Goal: Transaction & Acquisition: Obtain resource

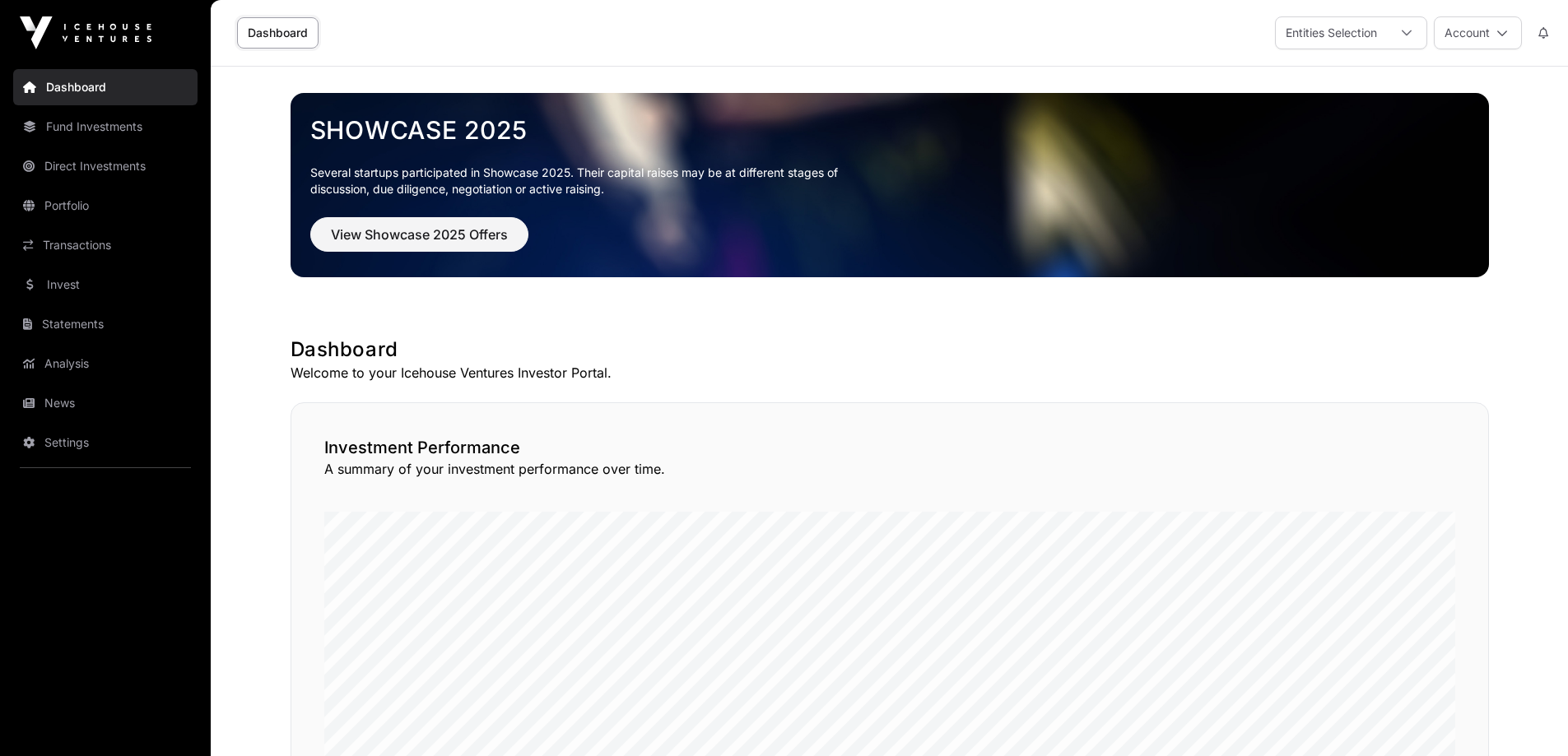
click at [1406, 31] on icon at bounding box center [1406, 32] width 11 height 11
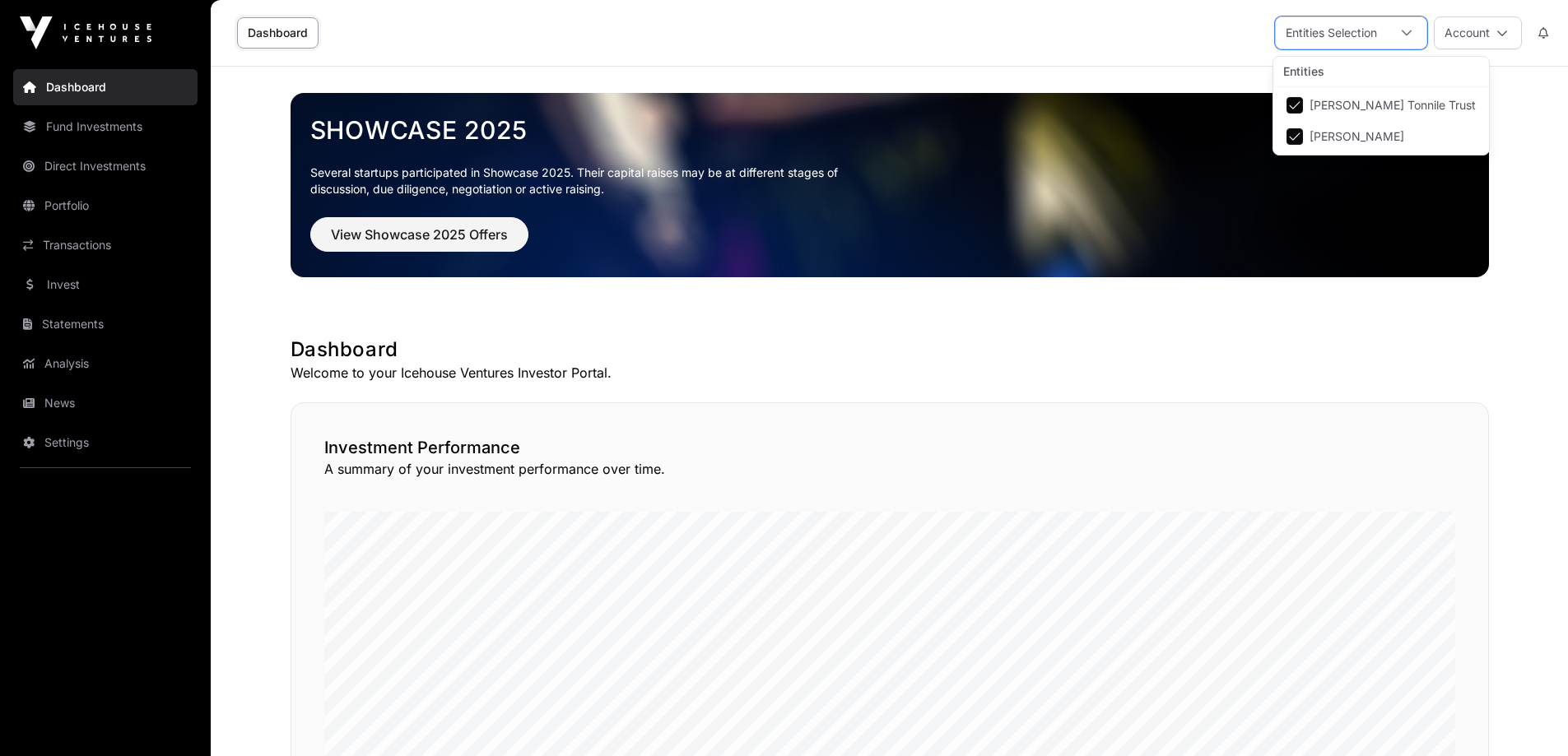
scroll to position [18, 11]
click at [1338, 136] on span "[PERSON_NAME]" at bounding box center [1356, 136] width 95 height 11
click at [66, 283] on link "Statements" at bounding box center [105, 284] width 184 height 36
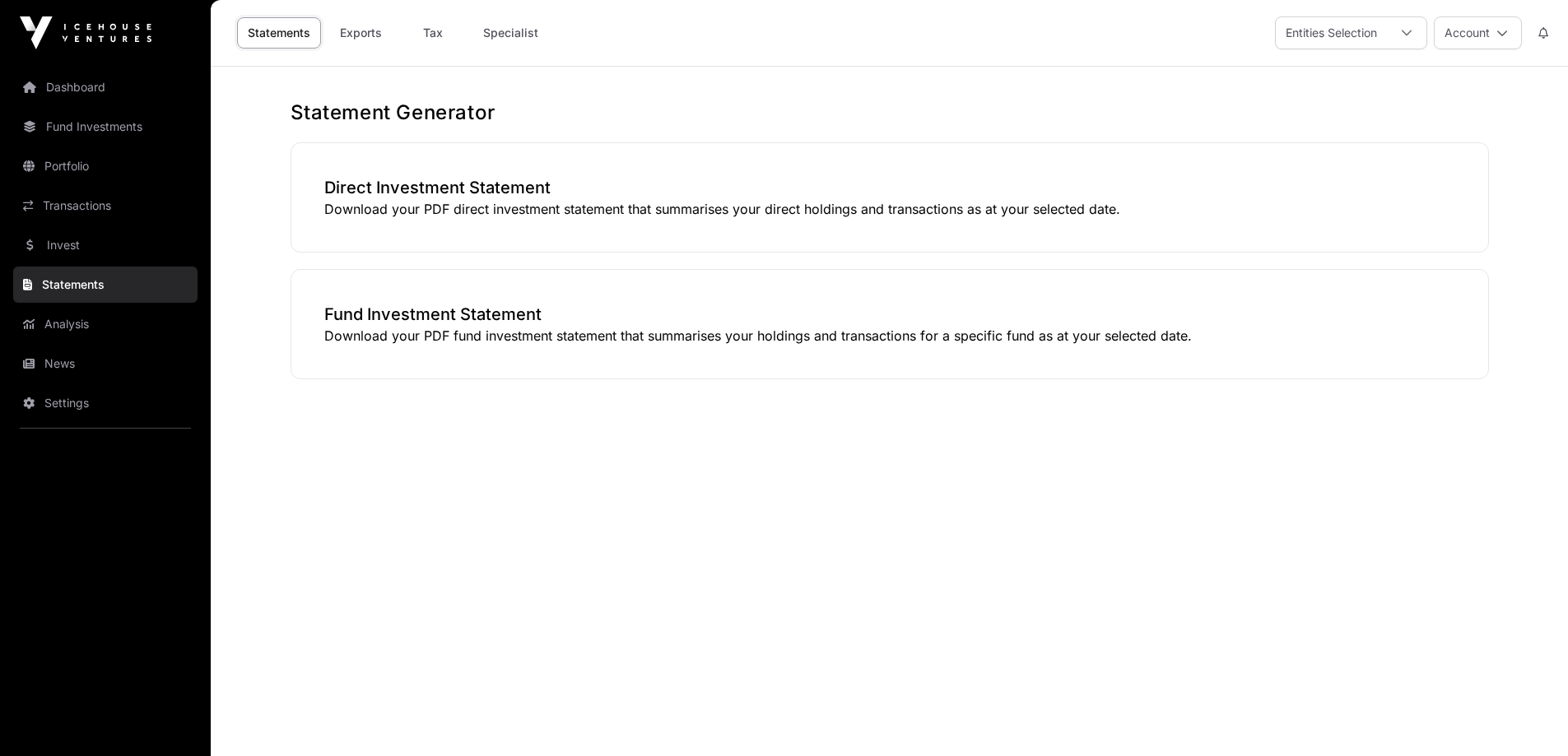
click at [354, 32] on link "Exports" at bounding box center [360, 33] width 66 height 32
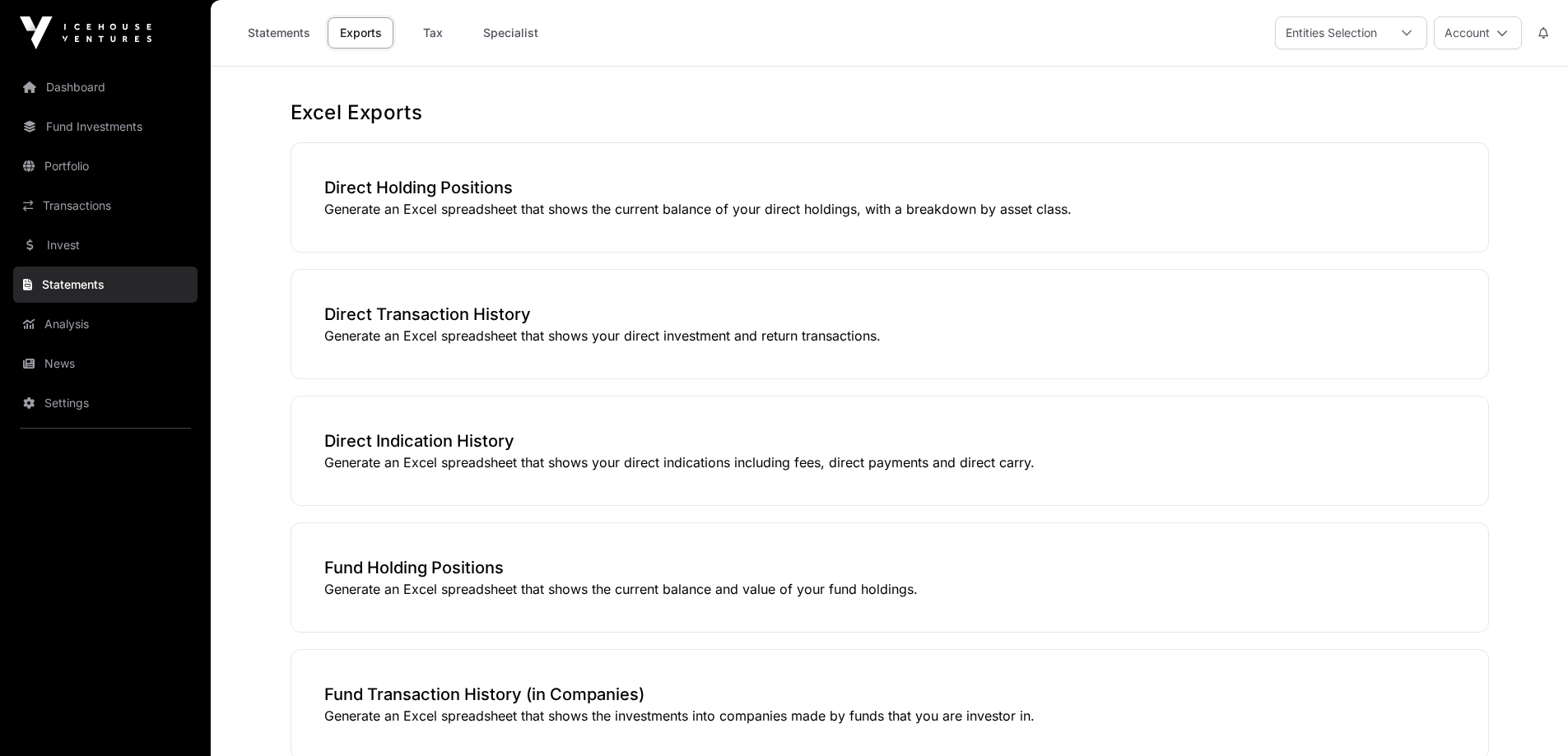
click at [1404, 33] on icon at bounding box center [1406, 33] width 10 height 6
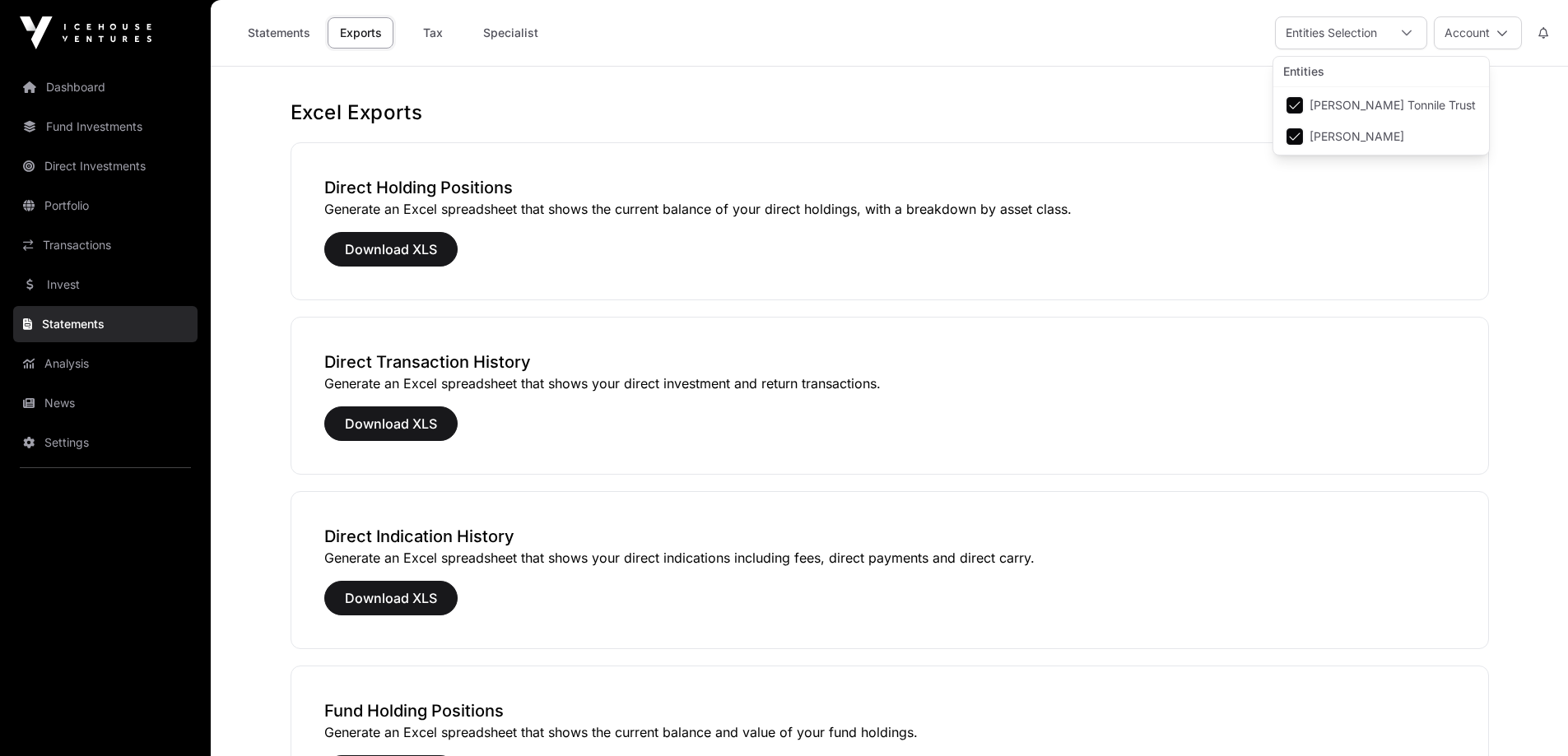
click at [433, 32] on link "Tax" at bounding box center [433, 33] width 66 height 32
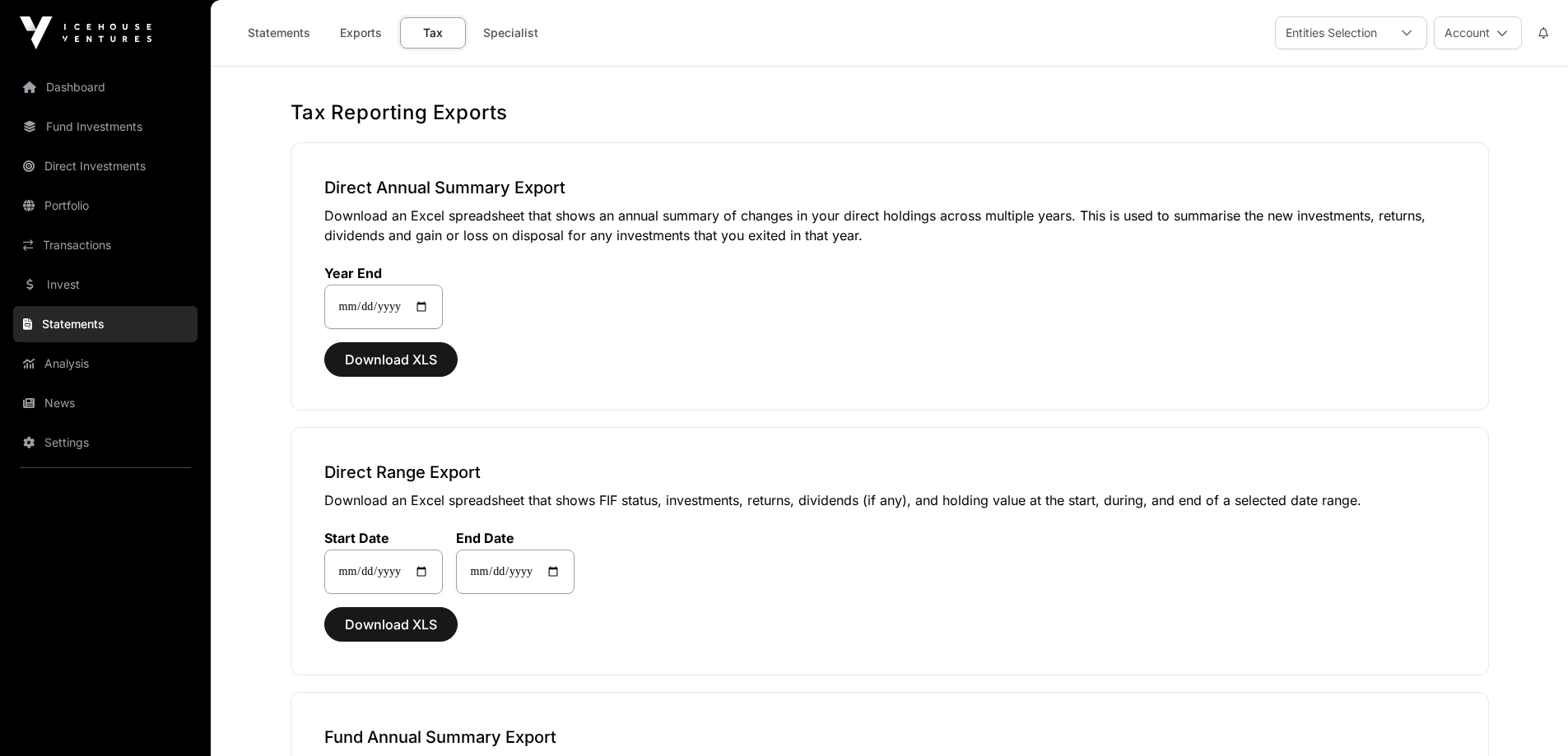
click at [362, 35] on link "Exports" at bounding box center [360, 33] width 66 height 32
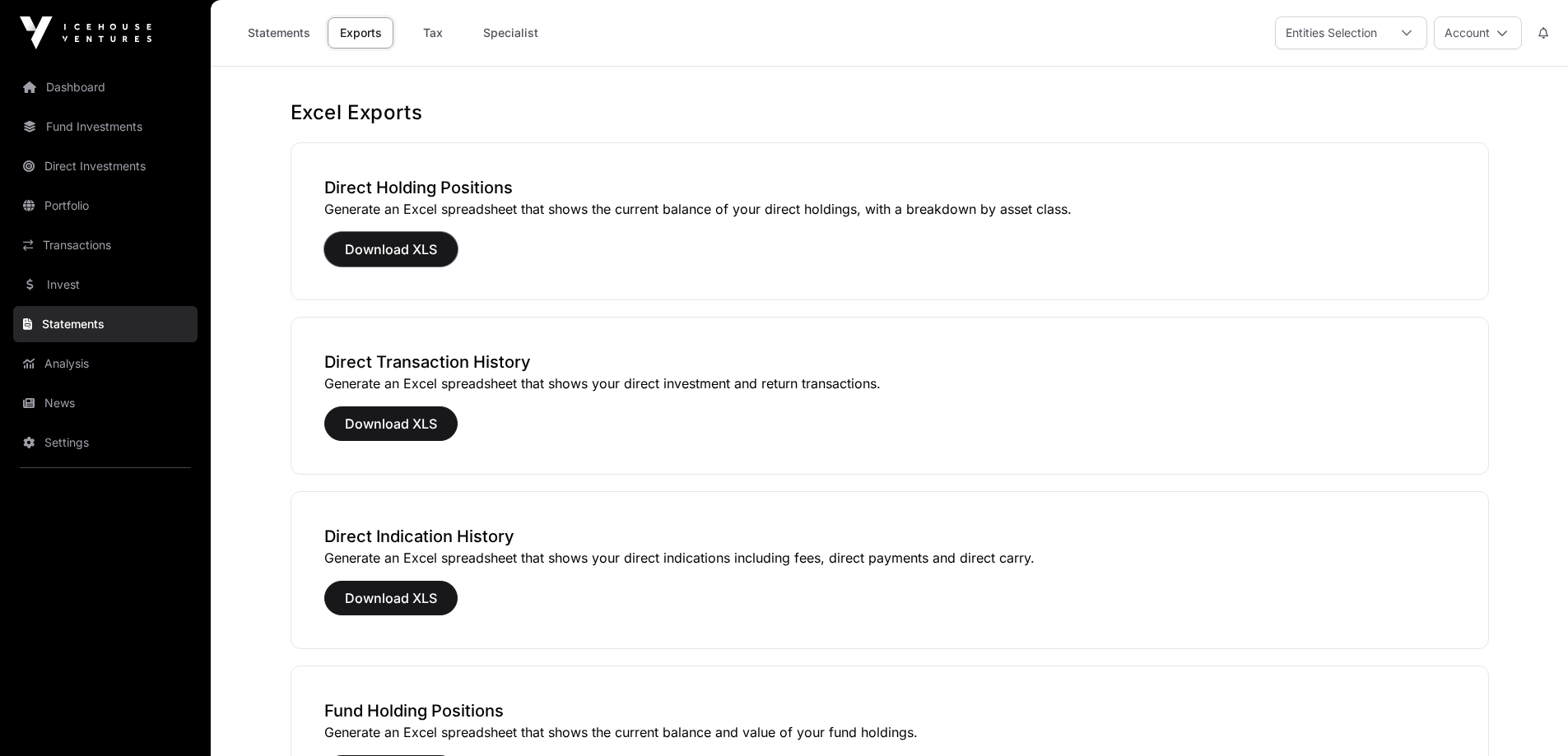
click at [393, 249] on span "Download XLS" at bounding box center [391, 249] width 92 height 19
click at [77, 205] on link "Portfolio" at bounding box center [105, 205] width 184 height 36
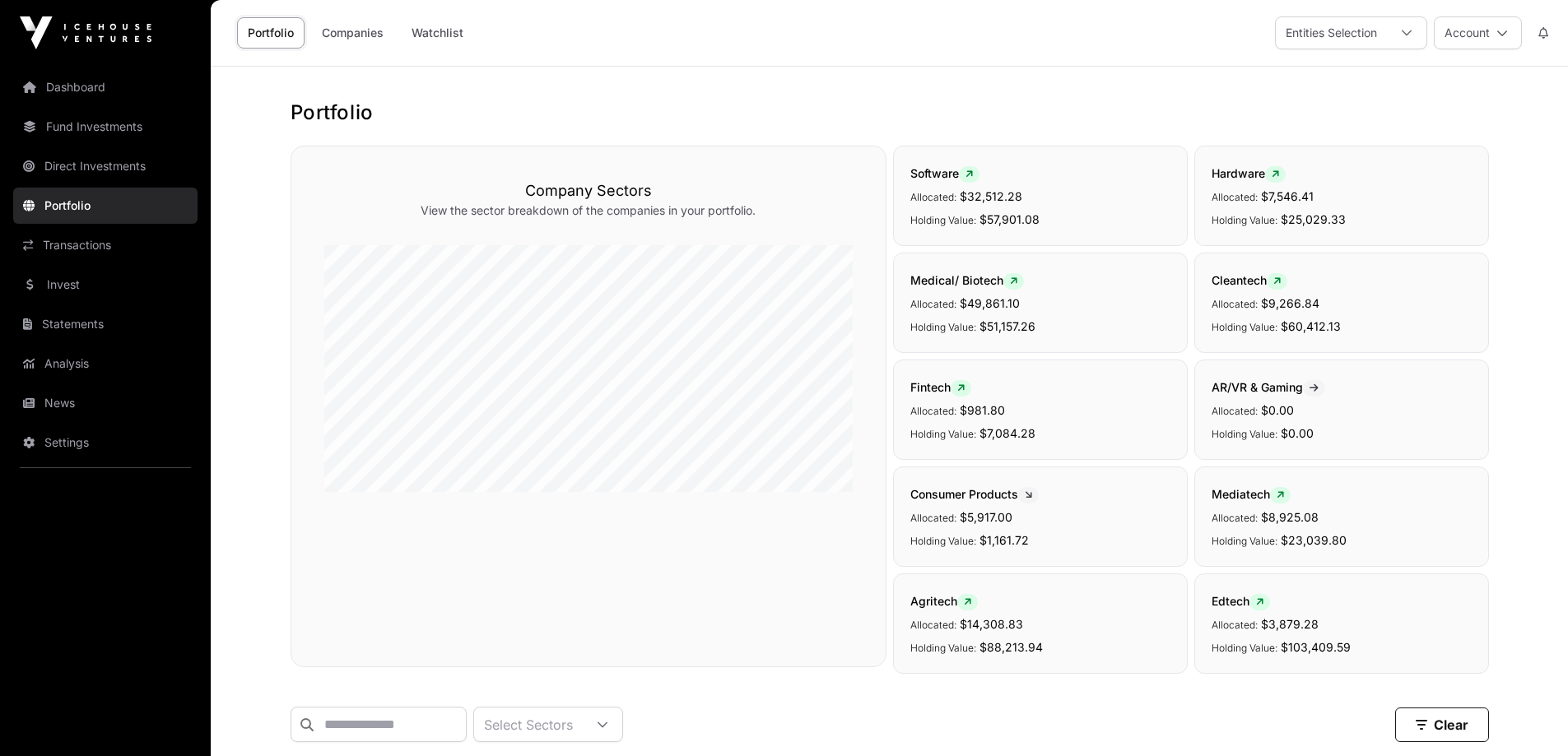
click at [76, 160] on link "Direct Investments" at bounding box center [105, 166] width 184 height 36
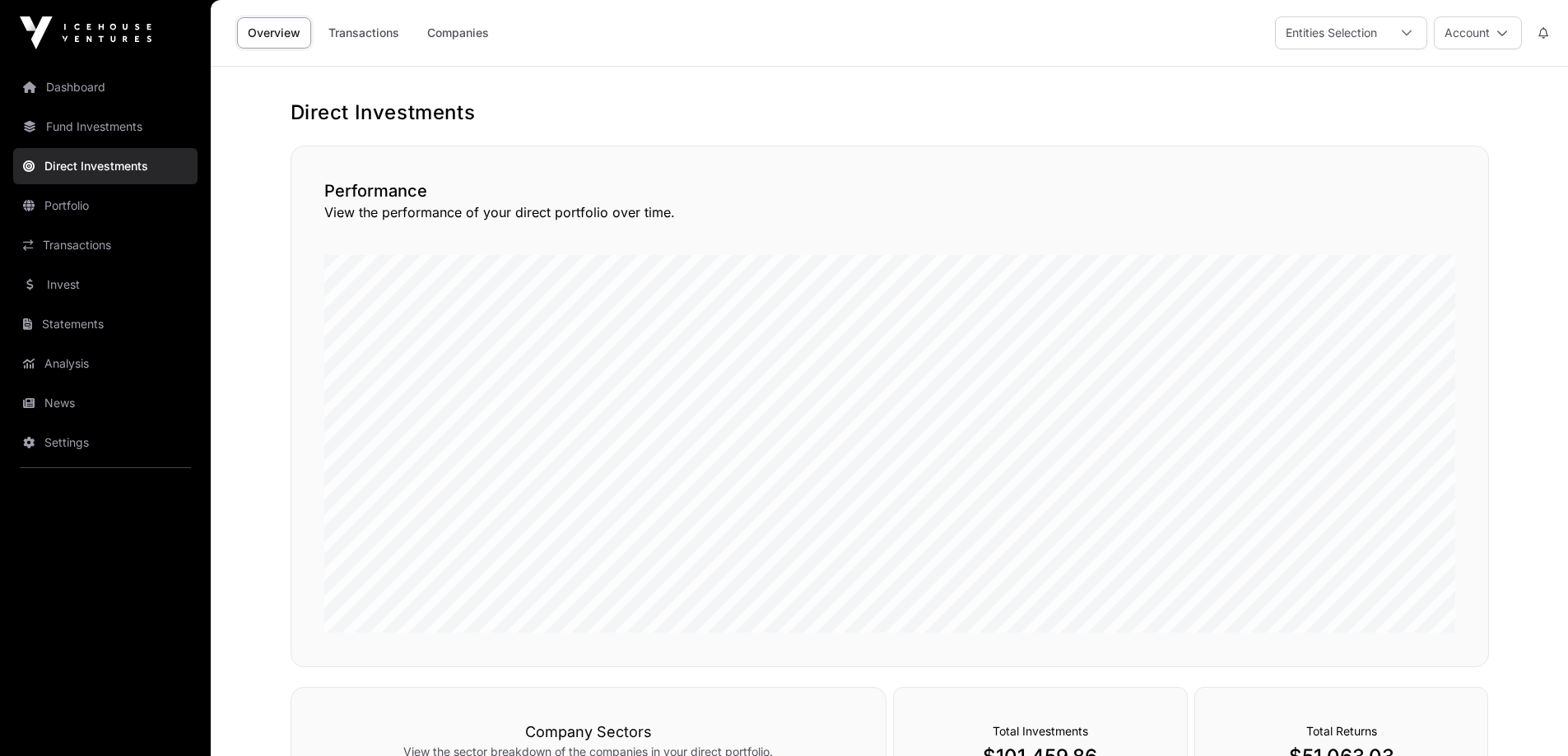
click at [1408, 33] on icon at bounding box center [1406, 33] width 10 height 6
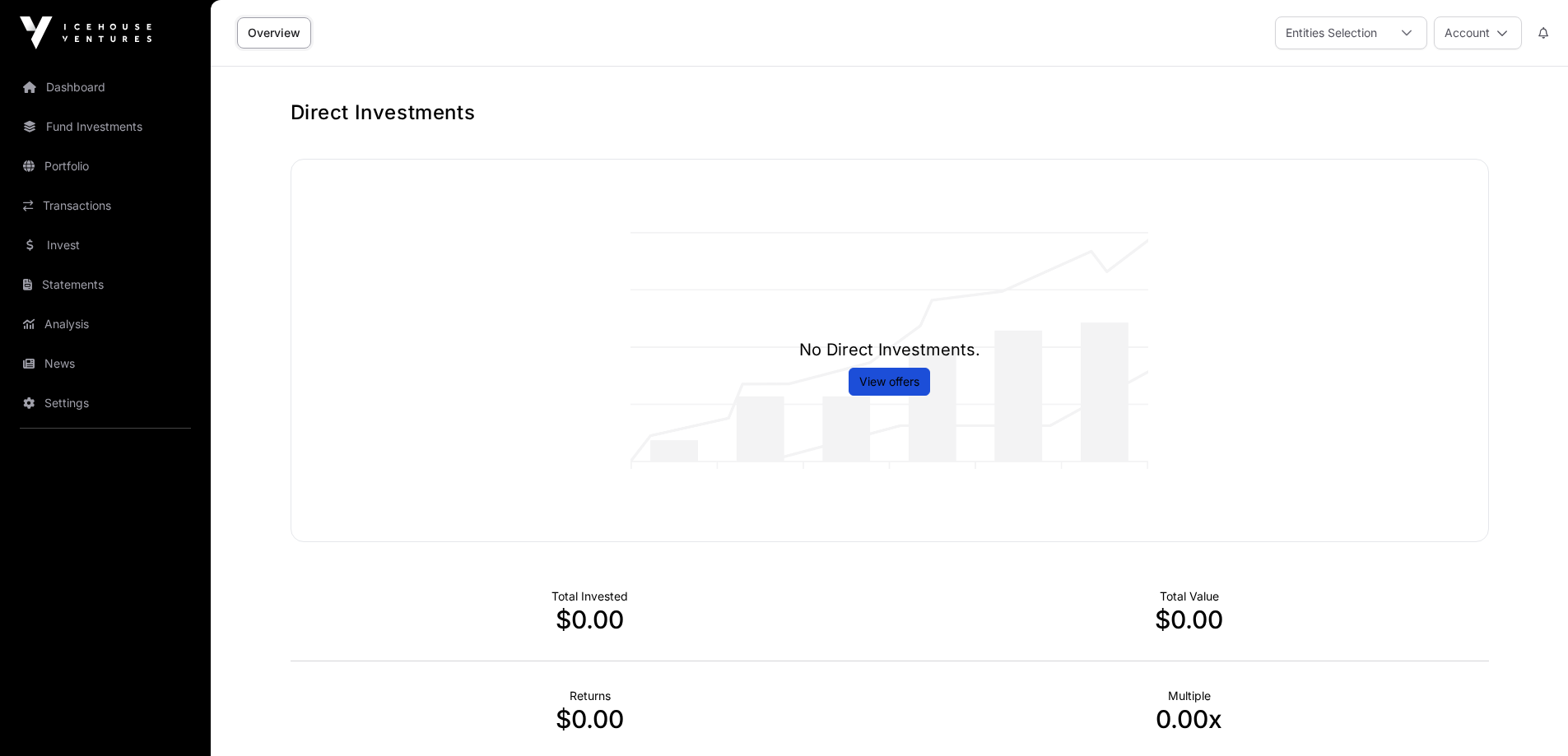
click at [72, 207] on link "Transactions" at bounding box center [105, 205] width 184 height 36
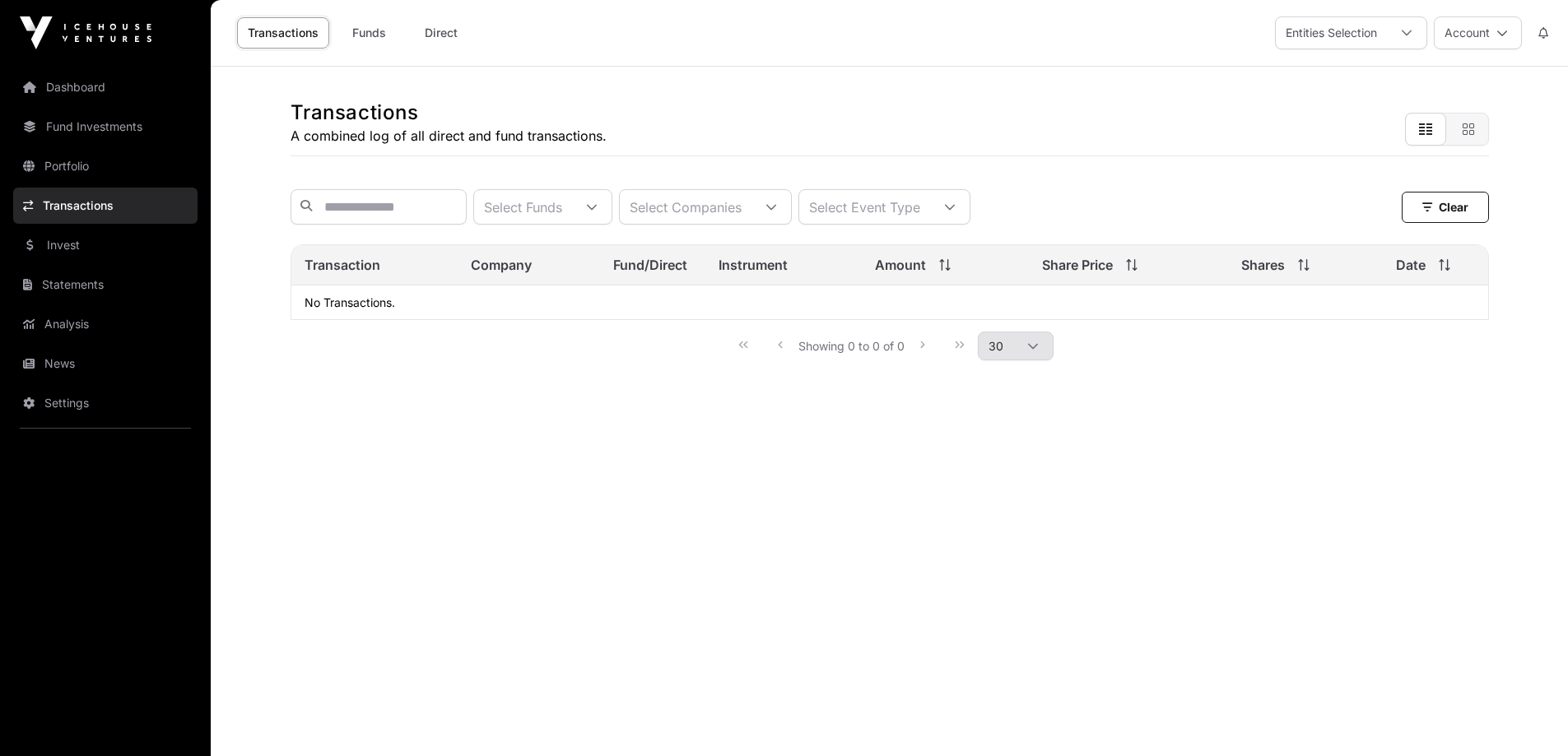
click at [75, 284] on link "Statements" at bounding box center [105, 284] width 184 height 36
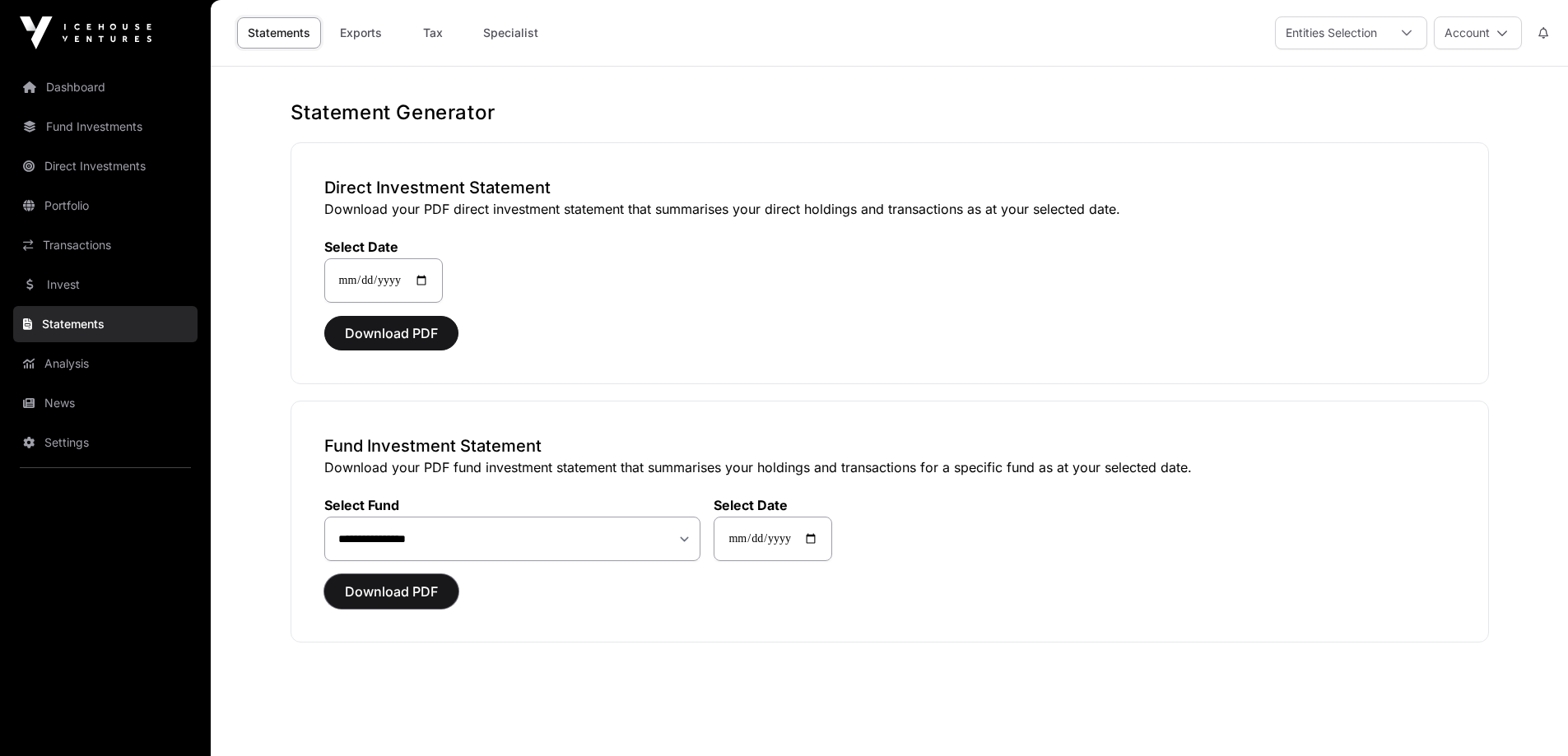
click at [414, 593] on span "Download PDF" at bounding box center [392, 592] width 93 height 19
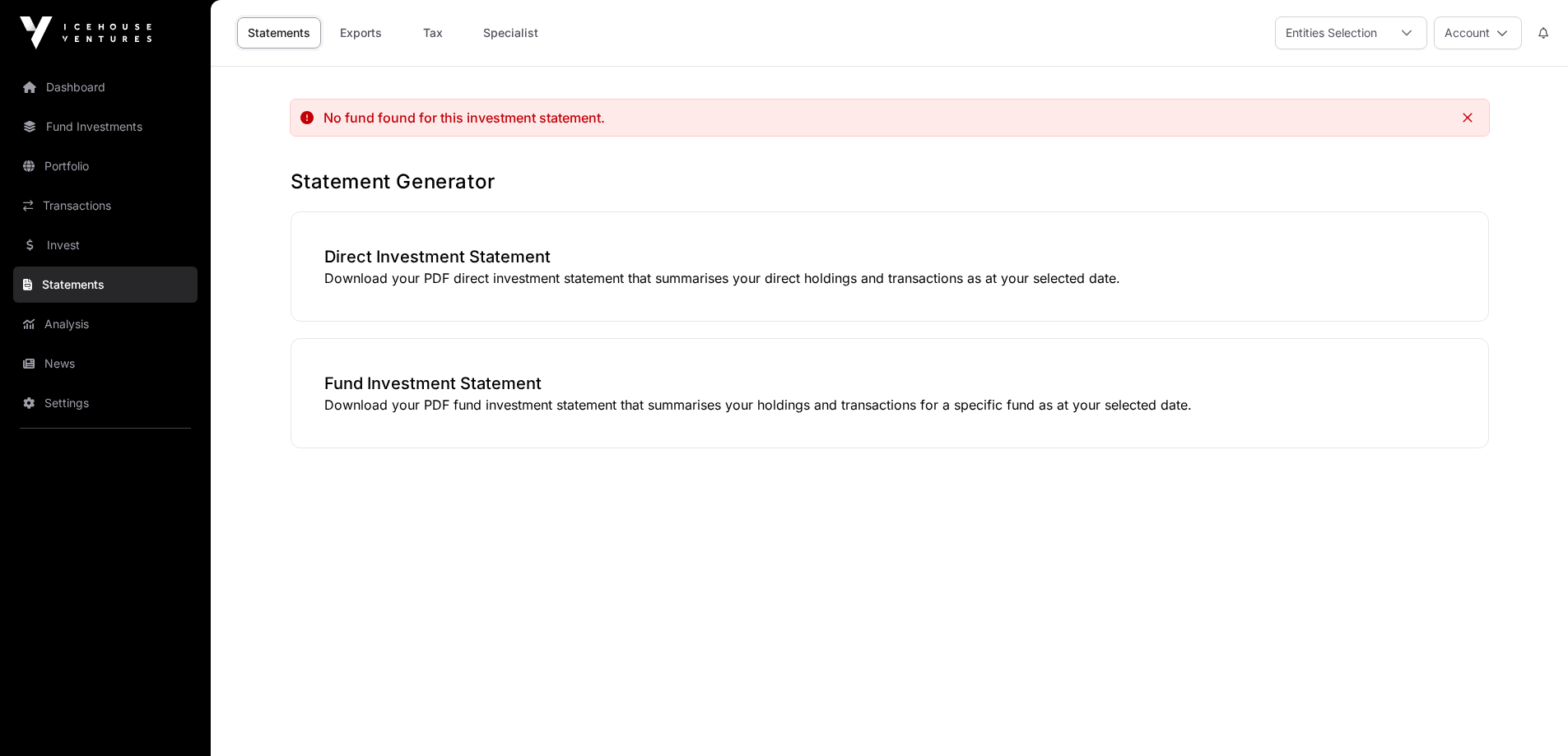
click at [80, 283] on link "Statements" at bounding box center [105, 284] width 184 height 36
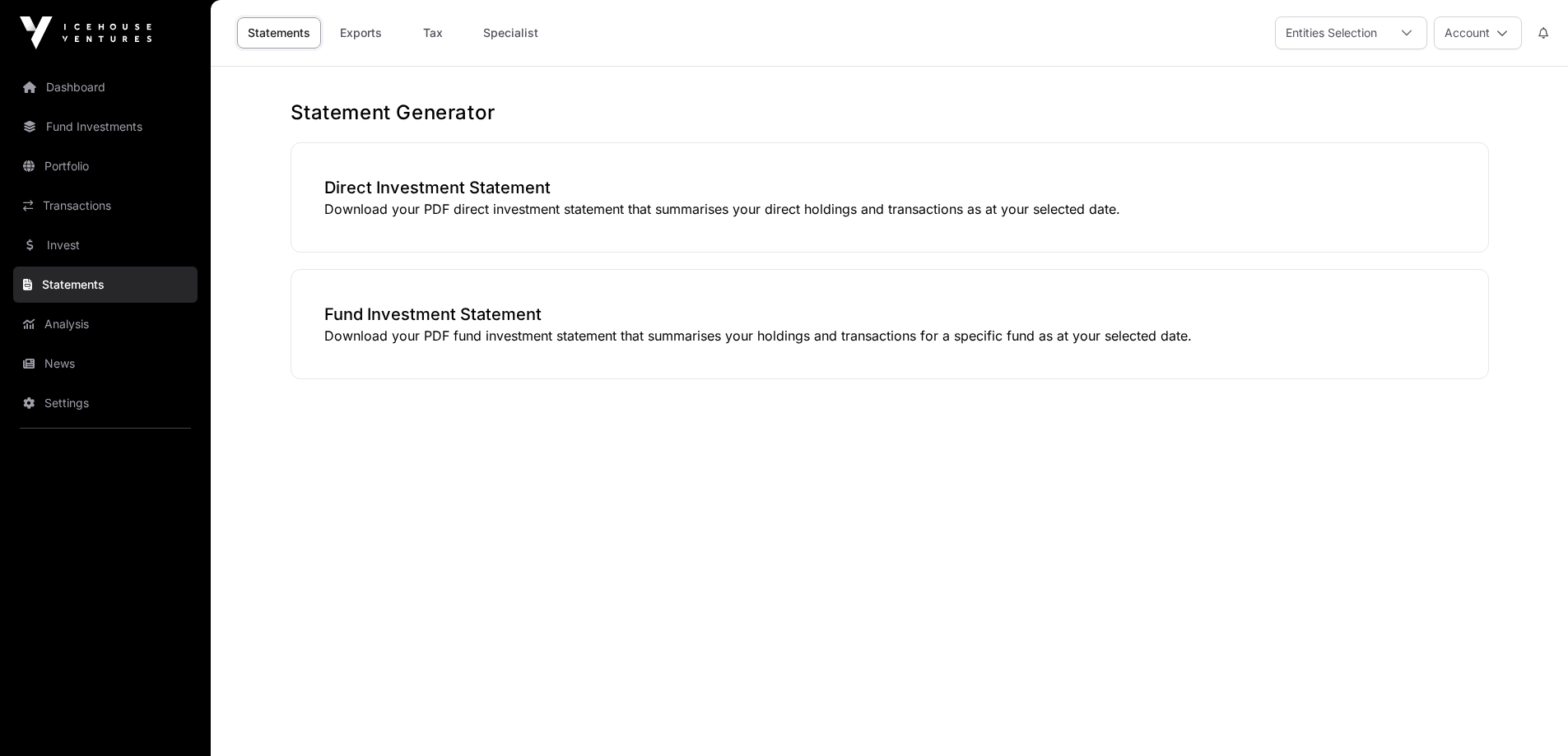
click at [67, 287] on link "Statements" at bounding box center [105, 284] width 184 height 36
click at [430, 31] on link "Tax" at bounding box center [433, 33] width 66 height 32
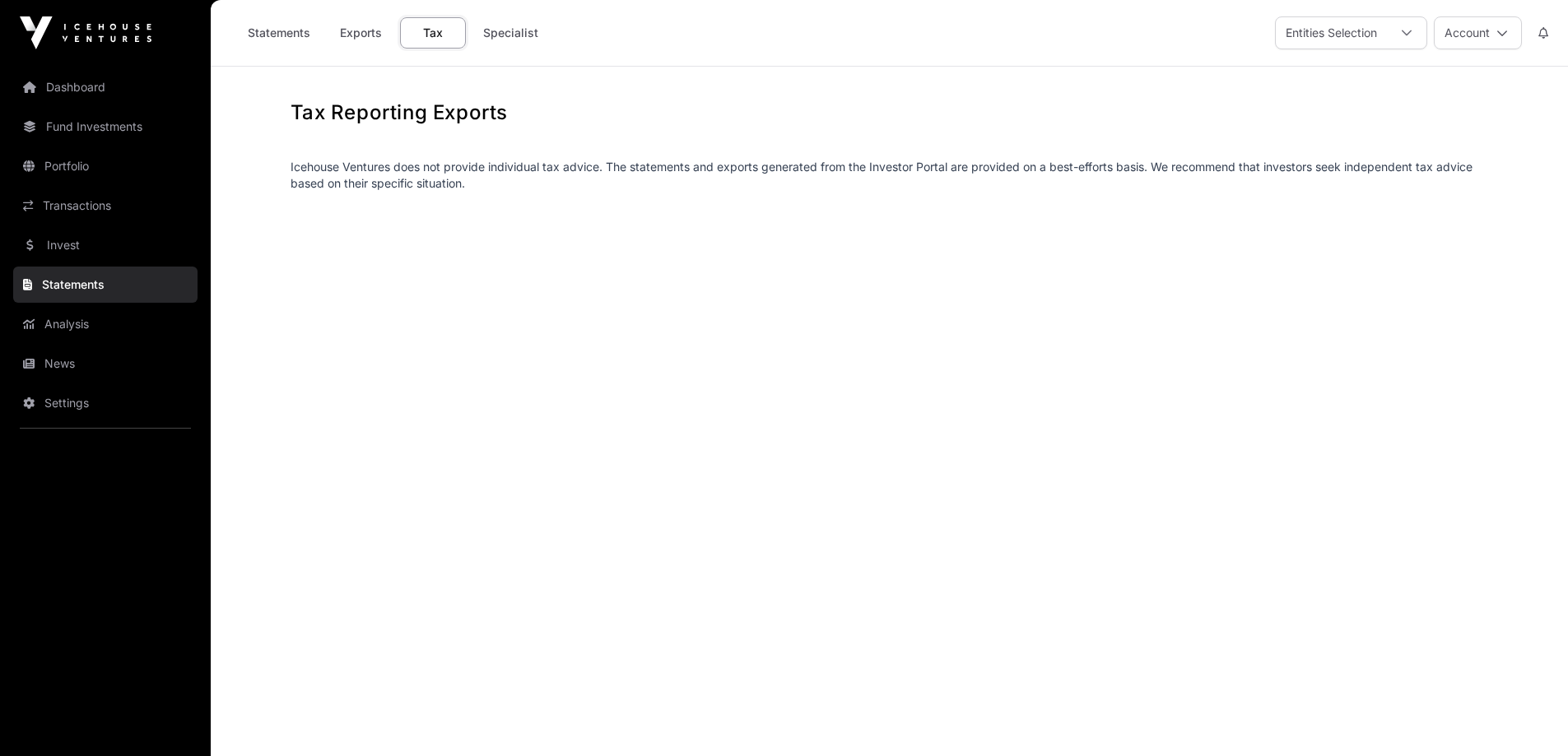
click at [362, 28] on link "Exports" at bounding box center [360, 33] width 66 height 32
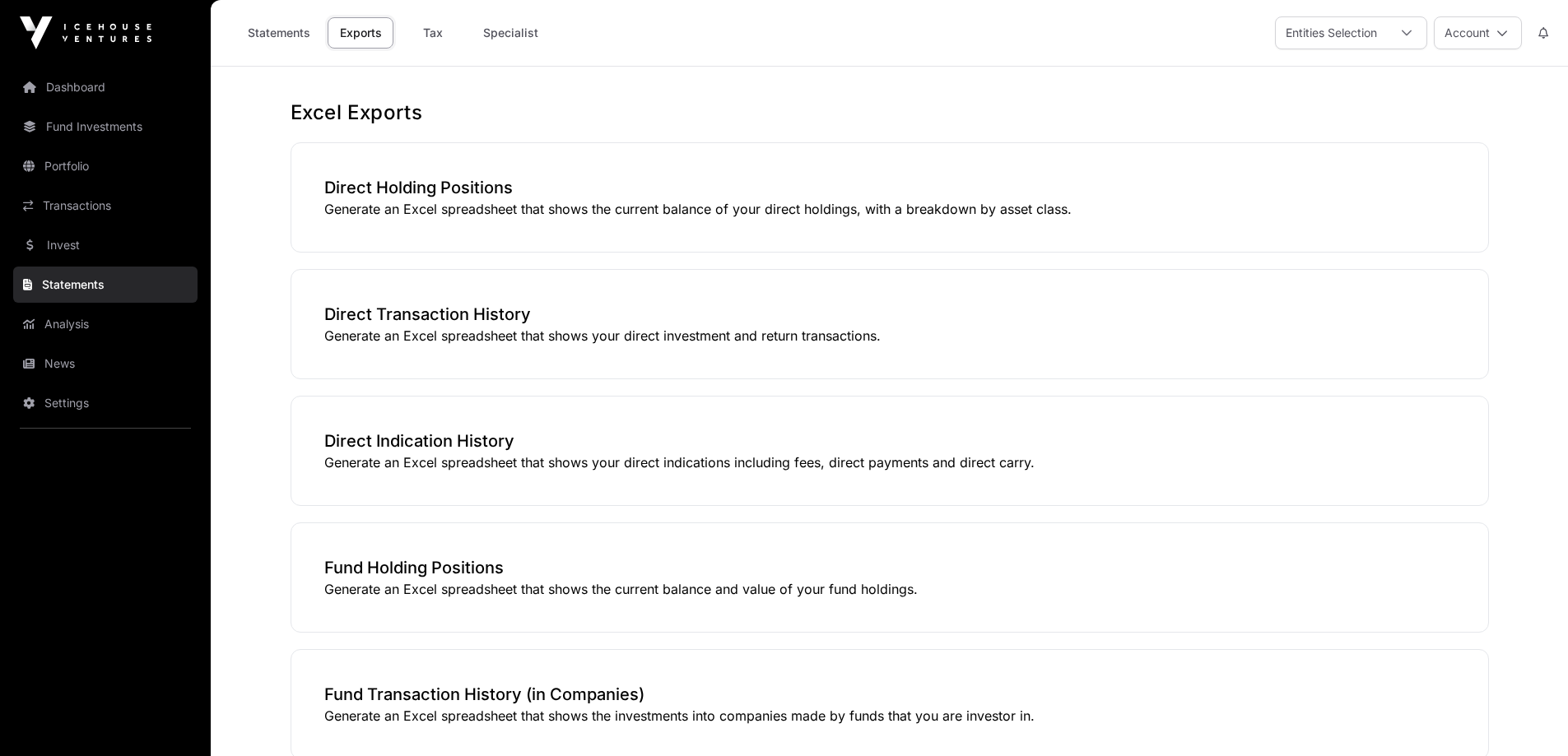
click at [277, 32] on link "Statements" at bounding box center [279, 33] width 84 height 32
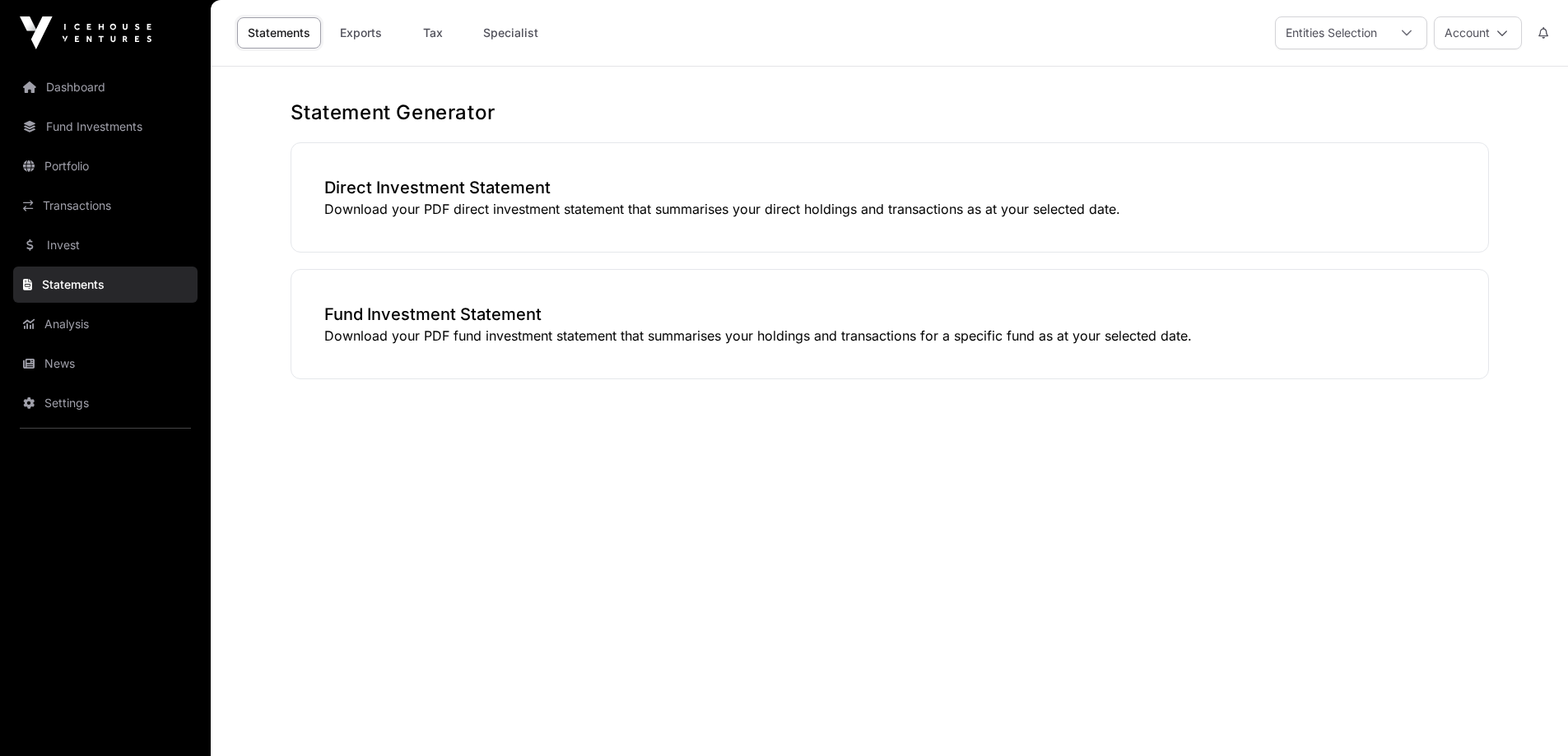
click at [1406, 30] on icon at bounding box center [1406, 32] width 11 height 11
select select
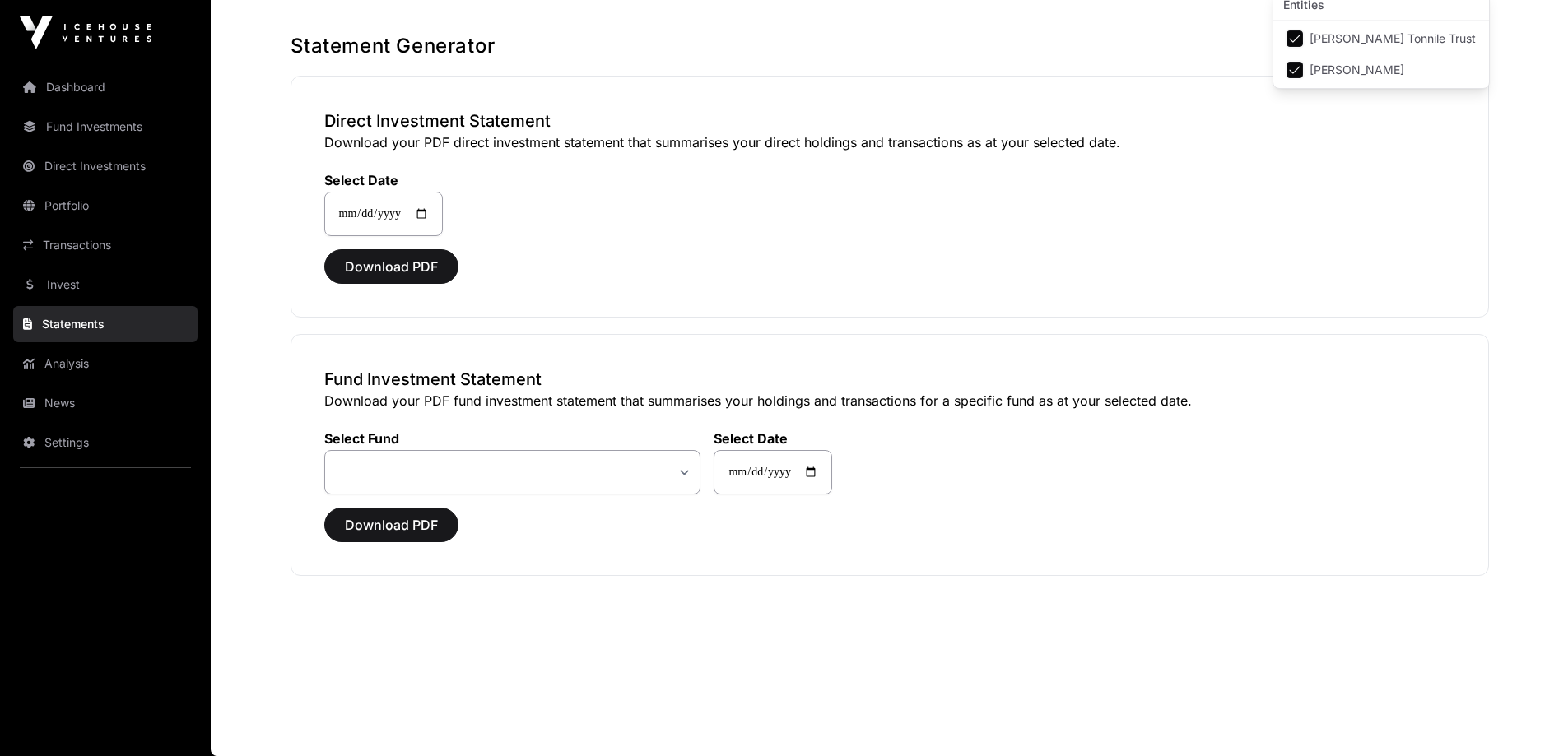
scroll to position [0, 0]
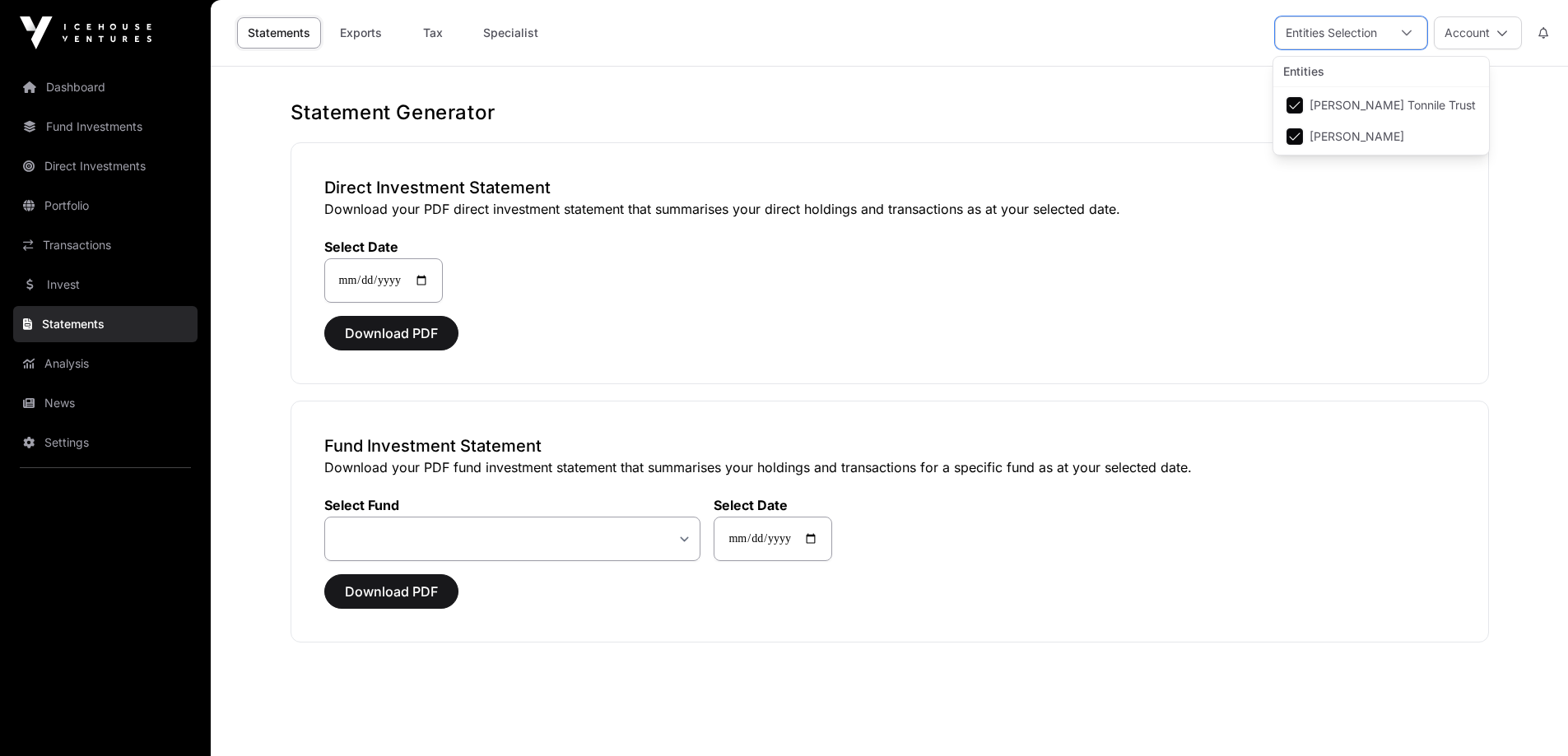
click at [437, 27] on link "Tax" at bounding box center [433, 33] width 66 height 32
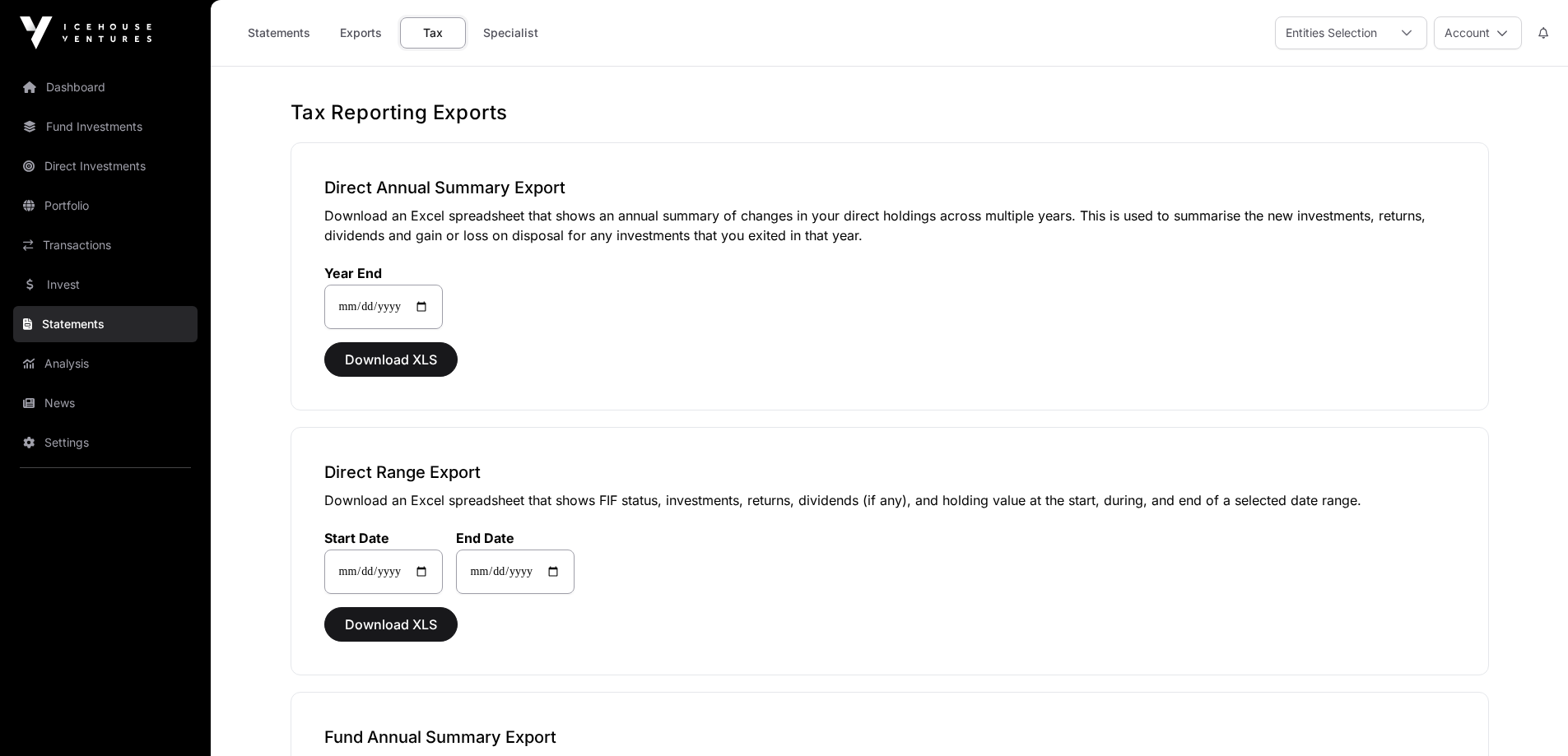
click at [502, 30] on link "Specialist" at bounding box center [510, 33] width 76 height 32
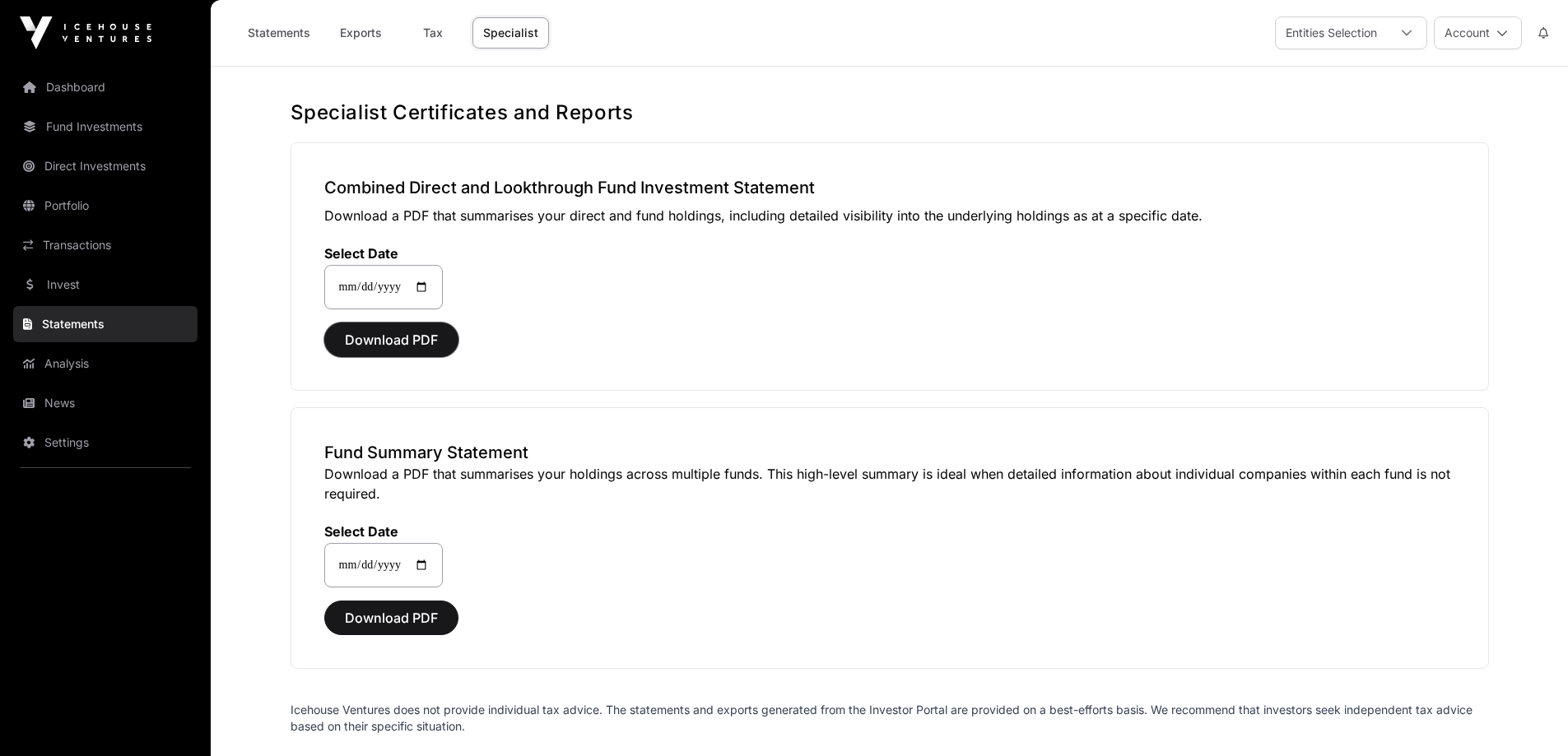
click at [400, 335] on span "Download PDF" at bounding box center [392, 340] width 93 height 19
